Goal: Task Accomplishment & Management: Manage account settings

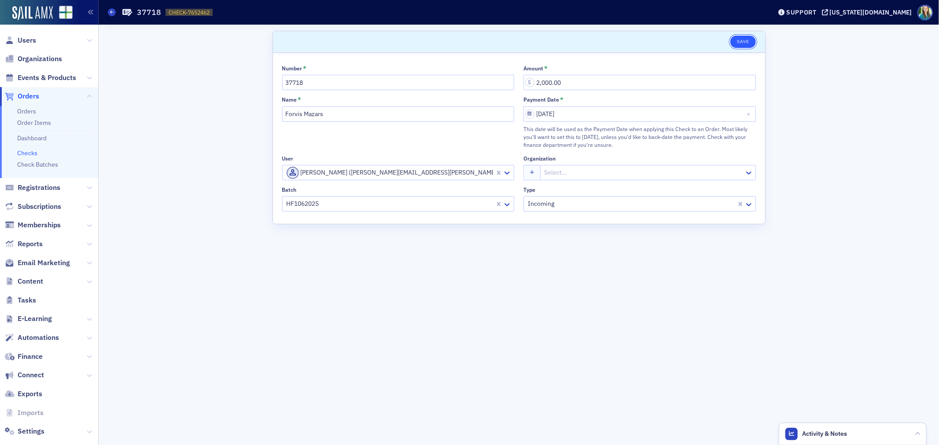
click at [737, 40] on button "Save" at bounding box center [742, 42] width 25 height 12
